Goal: Transaction & Acquisition: Download file/media

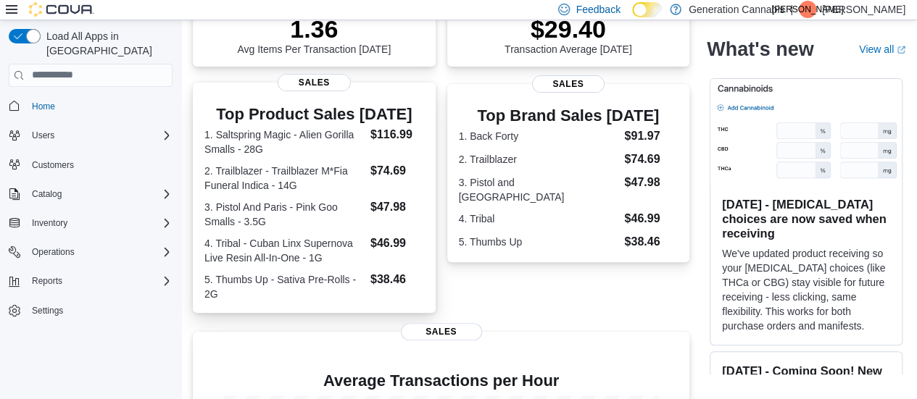
scroll to position [290, 0]
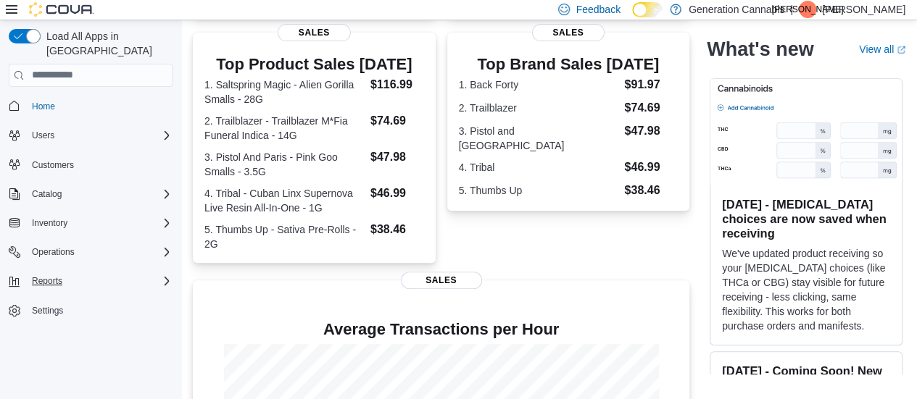
click at [69, 272] on div "Reports" at bounding box center [99, 280] width 146 height 17
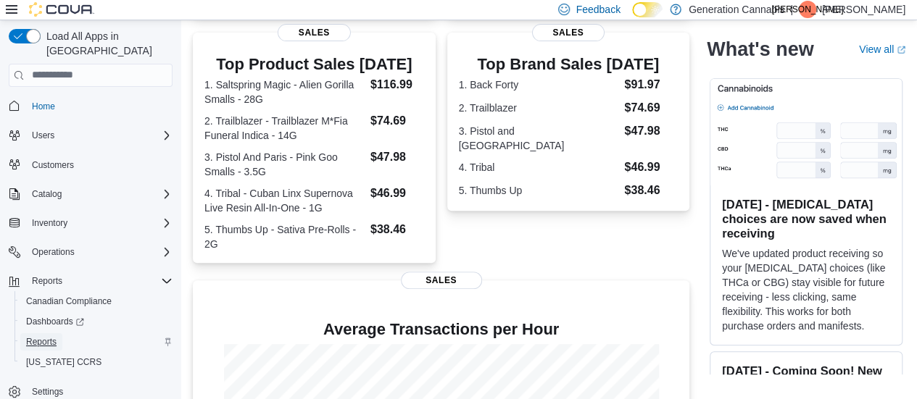
click at [50, 336] on span "Reports" at bounding box center [41, 342] width 30 height 12
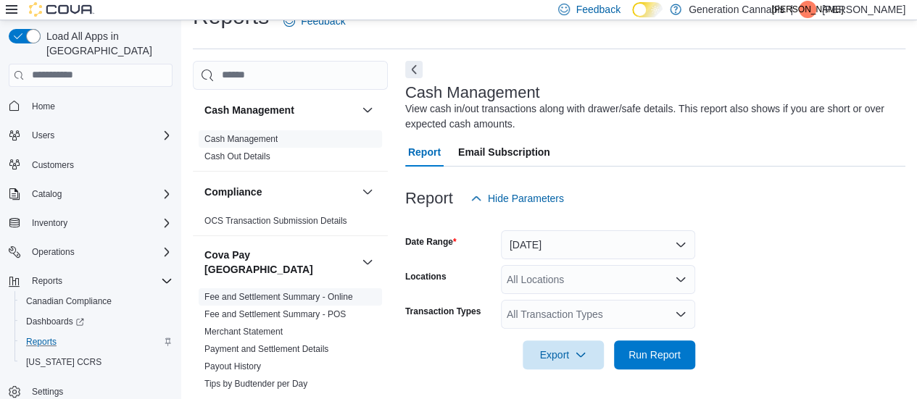
scroll to position [30, 0]
click at [607, 241] on button "[DATE]" at bounding box center [598, 244] width 194 height 29
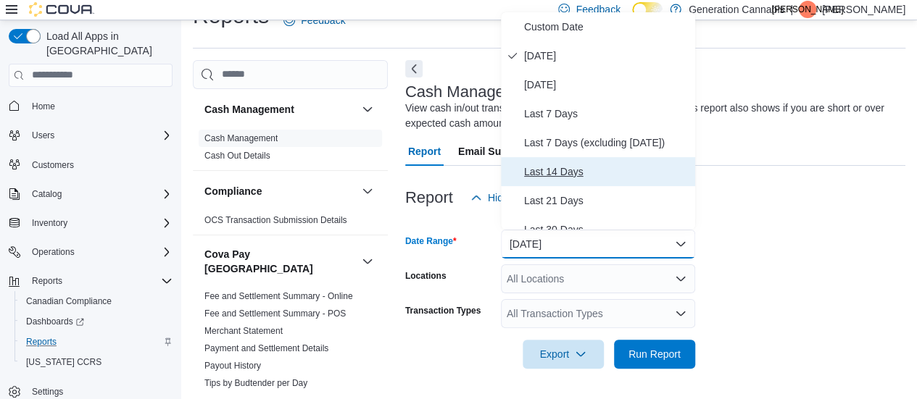
click at [576, 169] on span "Last 14 Days" at bounding box center [606, 171] width 165 height 17
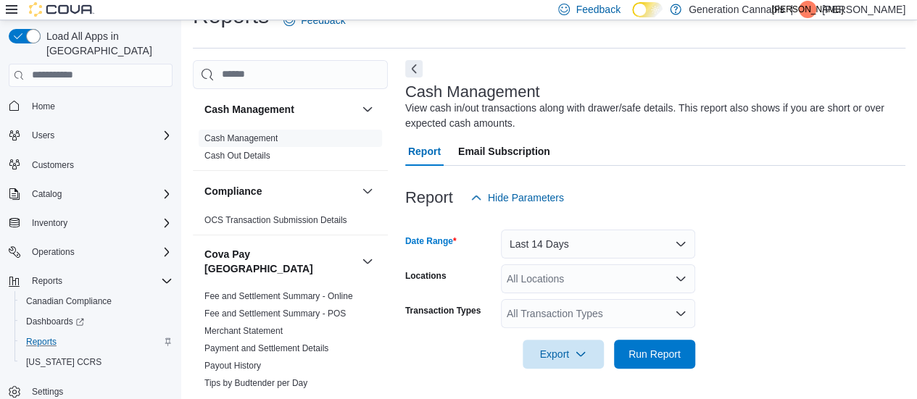
click at [575, 281] on div "All Locations" at bounding box center [598, 278] width 194 height 29
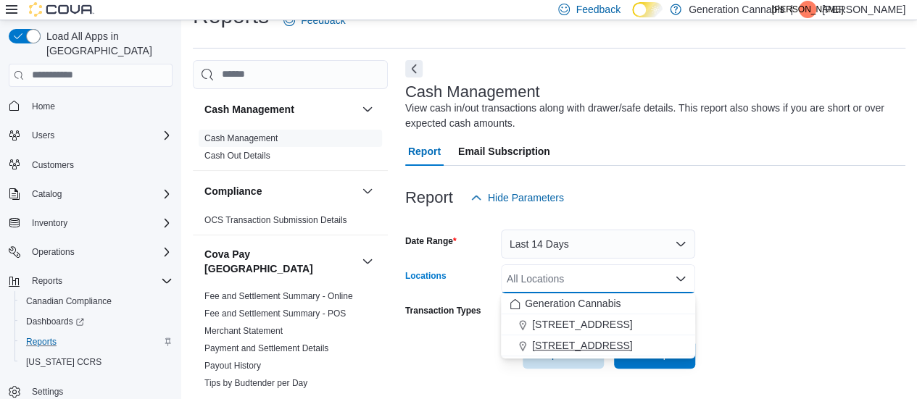
click at [554, 346] on span "[STREET_ADDRESS]" at bounding box center [582, 345] width 100 height 14
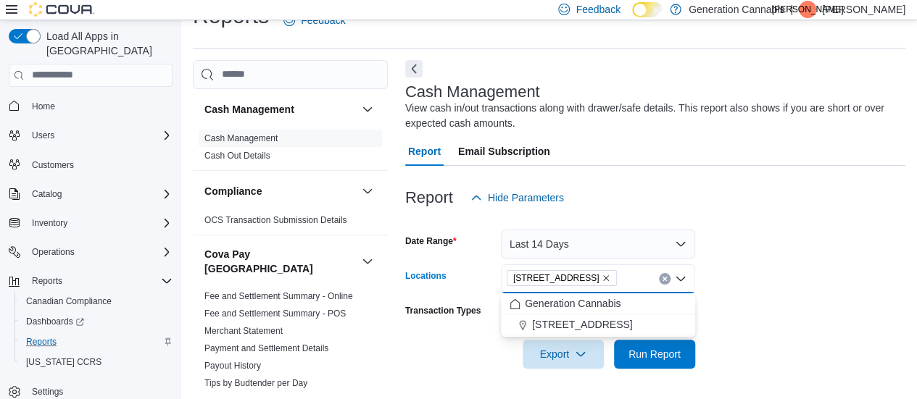
click at [735, 293] on form "Date Range Last 14 Days Locations [STREET_ADDRESS] Selected. [STREET_ADDRESS]. …" at bounding box center [655, 290] width 500 height 157
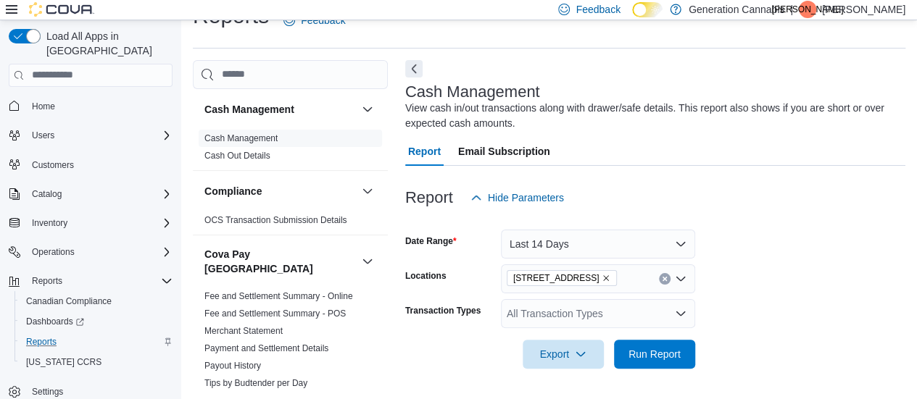
click at [639, 318] on div "All Transaction Types" at bounding box center [598, 313] width 194 height 29
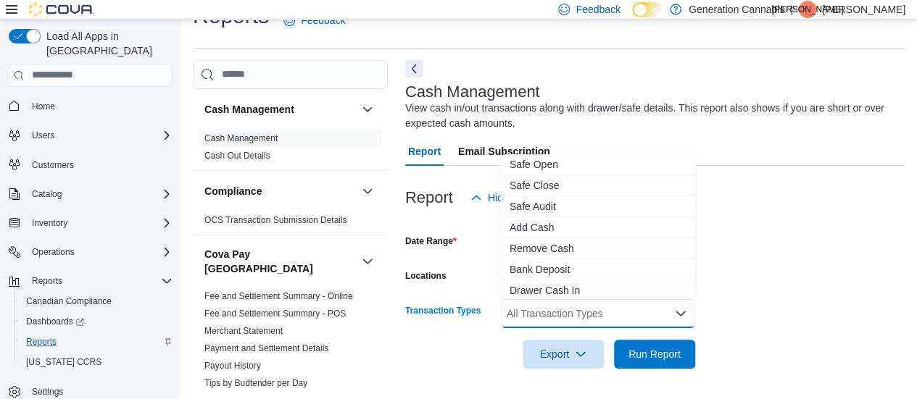
click at [812, 291] on form "Date Range Last 14 Days Locations [STREET_ADDRESS] Transaction Types All Transa…" at bounding box center [655, 290] width 500 height 157
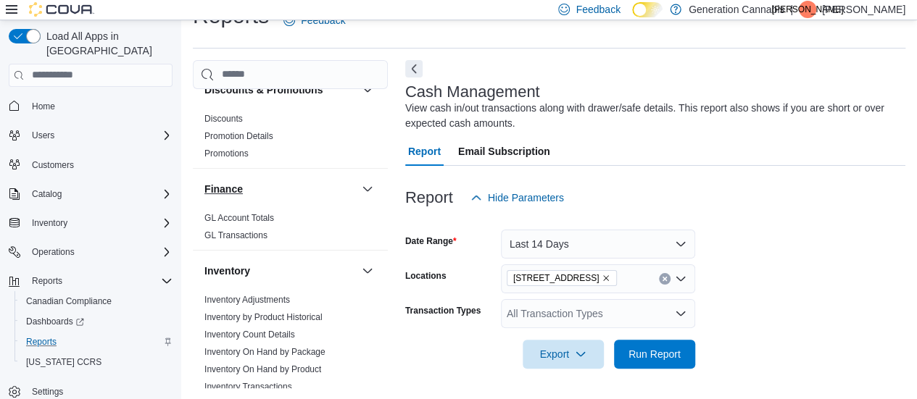
scroll to position [652, 0]
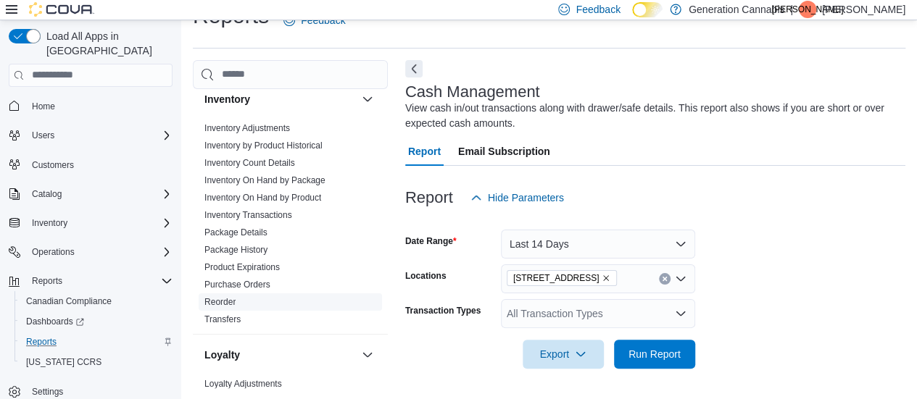
click at [233, 297] on link "Reorder" at bounding box center [219, 302] width 31 height 10
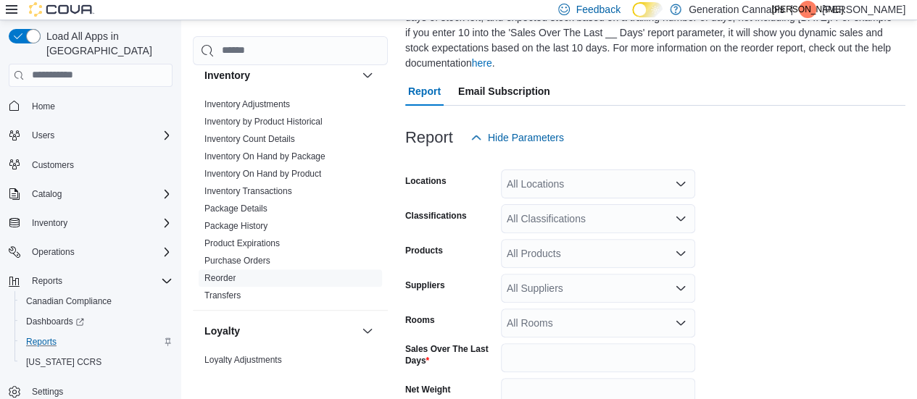
scroll to position [167, 0]
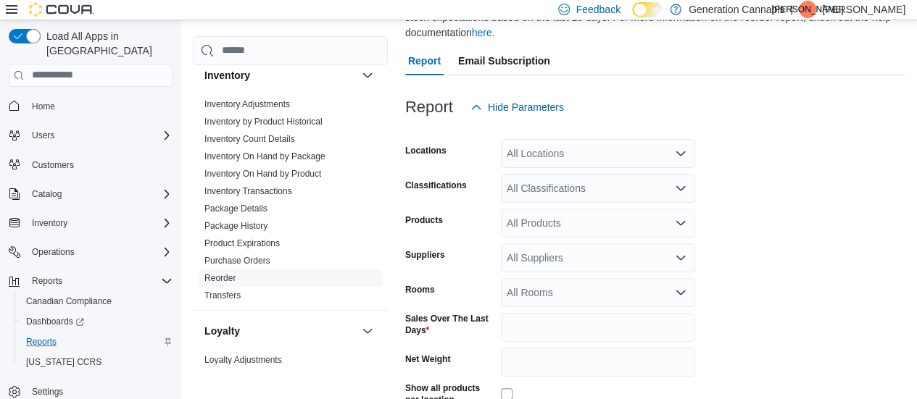
click at [646, 153] on div "All Locations" at bounding box center [598, 153] width 194 height 29
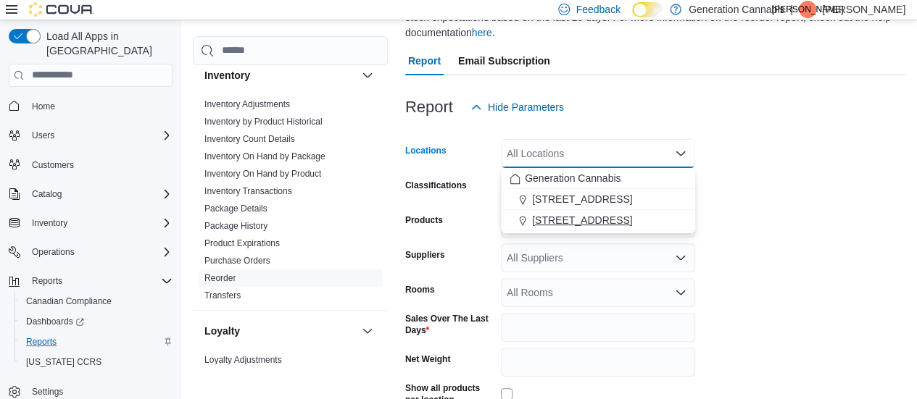
click at [571, 226] on span "[STREET_ADDRESS]" at bounding box center [582, 220] width 100 height 14
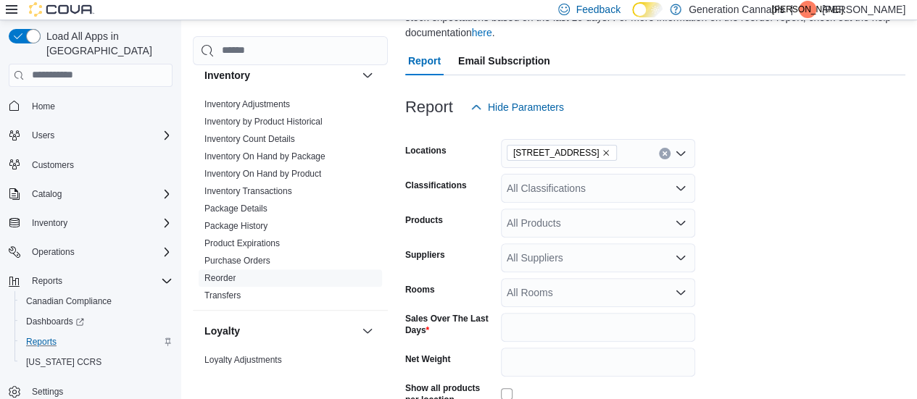
click at [759, 182] on form "Locations [STREET_ADDRESS] Classifications All Classifications Products All Pro…" at bounding box center [655, 301] width 500 height 358
click at [670, 185] on div "All Classifications" at bounding box center [598, 188] width 194 height 29
click at [828, 191] on form "Locations [STREET_ADDRESS] Classifications All Classifications Products All Pro…" at bounding box center [655, 301] width 500 height 358
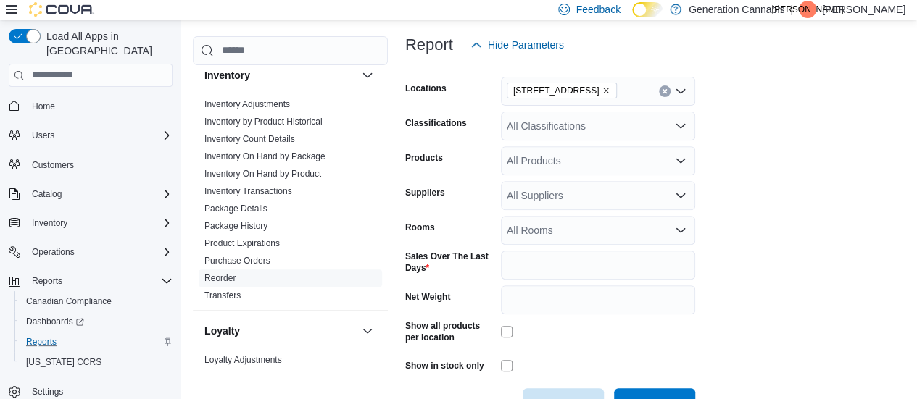
scroll to position [275, 0]
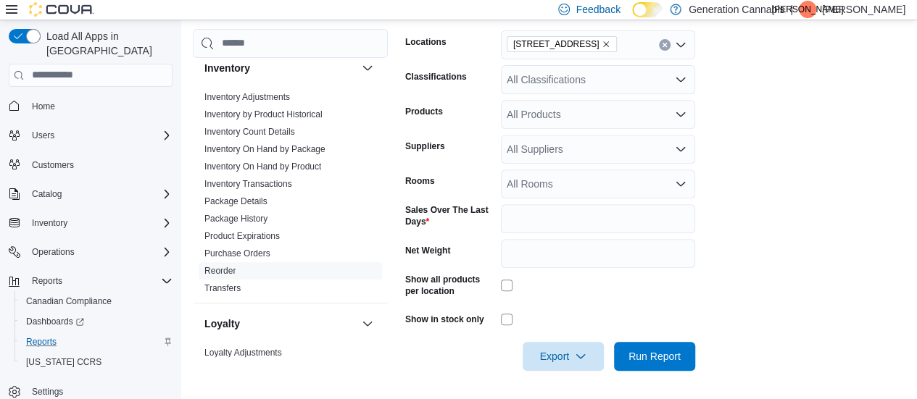
click at [683, 146] on icon "Open list of options" at bounding box center [681, 149] width 12 height 12
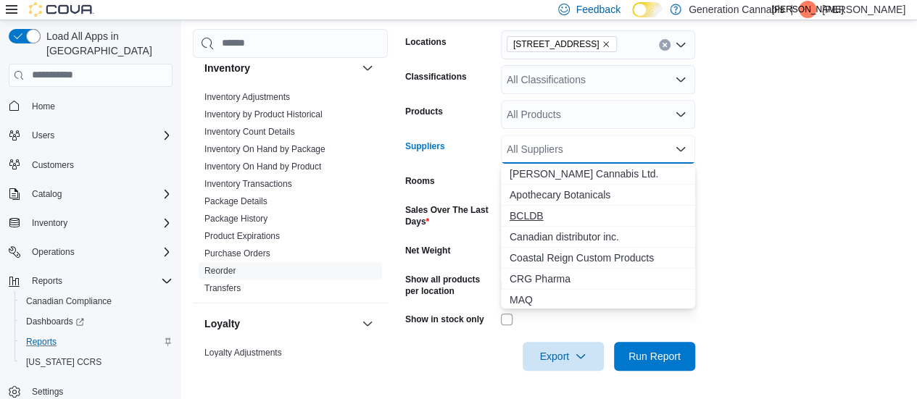
click at [561, 213] on span "BCLDB" at bounding box center [597, 216] width 177 height 14
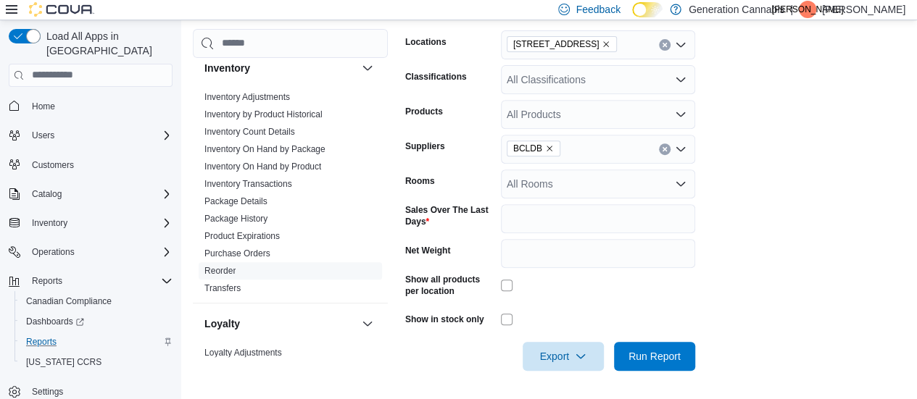
click at [758, 175] on form "Locations [STREET_ADDRESS] Classifications All Classifications Products All Pro…" at bounding box center [655, 192] width 500 height 358
click at [594, 178] on div "All Rooms" at bounding box center [598, 184] width 194 height 29
click at [786, 217] on form "Locations [STREET_ADDRESS] Classifications All Classifications Products All Pro…" at bounding box center [655, 192] width 500 height 358
click at [506, 292] on div at bounding box center [598, 288] width 194 height 28
click at [574, 356] on span "Export" at bounding box center [563, 355] width 64 height 29
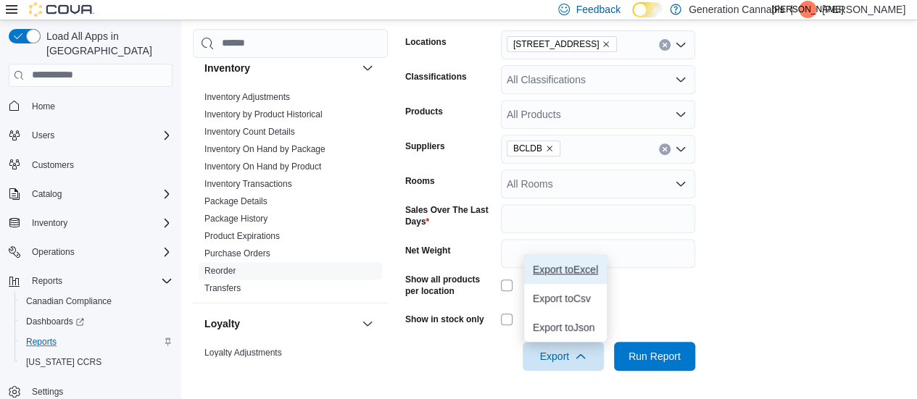
click at [569, 267] on span "Export to Excel" at bounding box center [565, 270] width 65 height 12
click at [552, 273] on span "Export to Excel" at bounding box center [565, 270] width 65 height 12
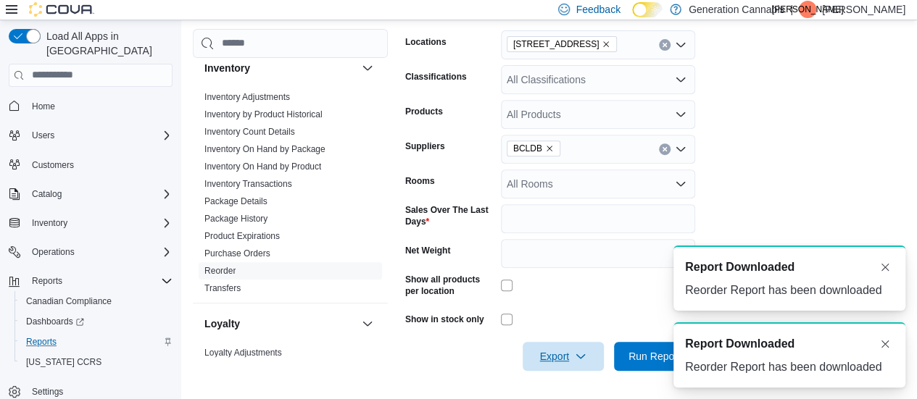
scroll to position [0, 0]
